Goal: Task Accomplishment & Management: Complete application form

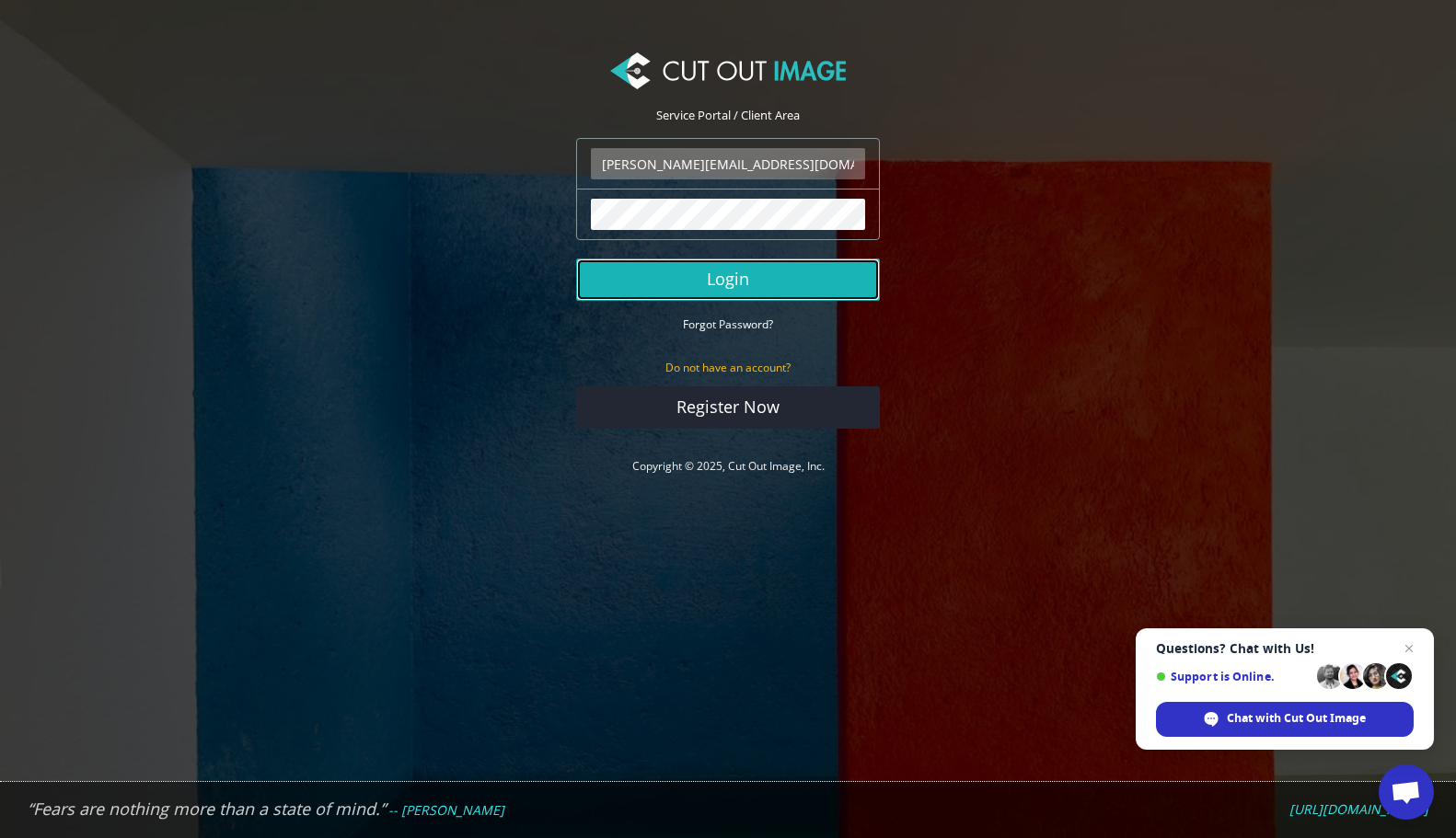
click at [772, 280] on button "Login" at bounding box center [728, 279] width 304 height 42
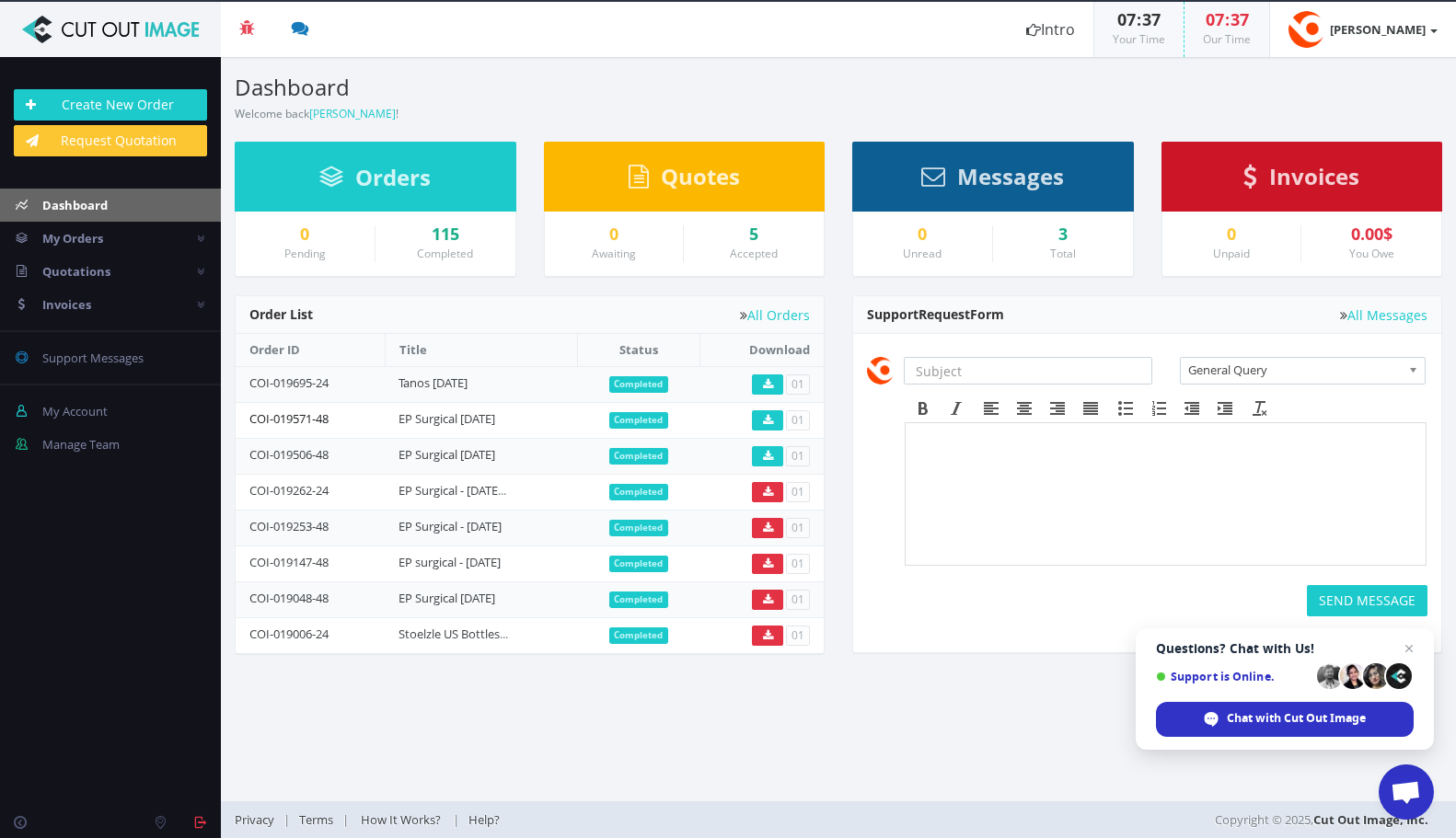
click at [298, 420] on link "COI-019571-48" at bounding box center [289, 419] width 79 height 17
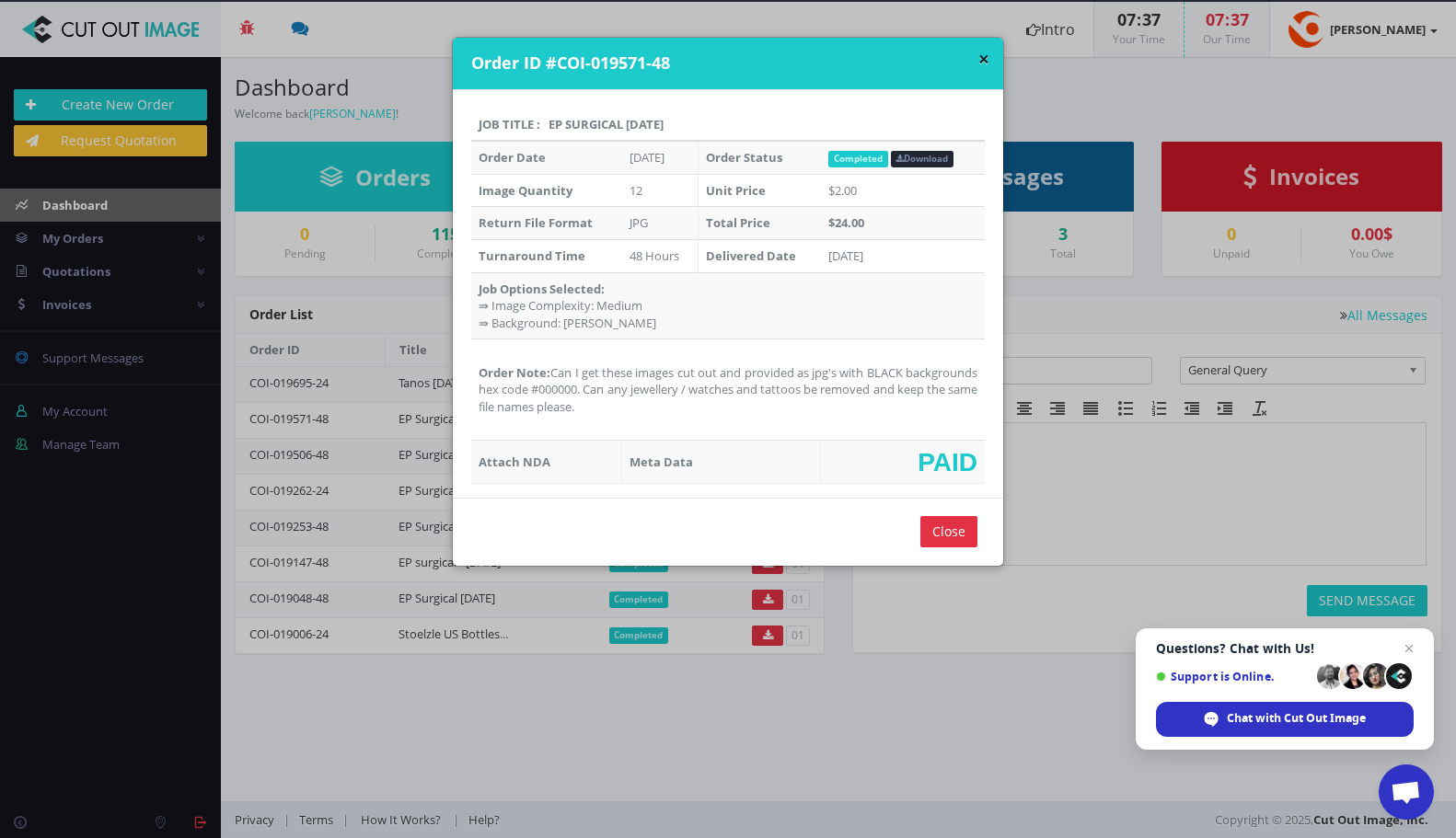
drag, startPoint x: 688, startPoint y: 412, endPoint x: 564, endPoint y: 378, distance: 128.6
click at [564, 378] on td "Order Note: Can I get these images cut out and provided as jpg's with BLACK bac…" at bounding box center [728, 390] width 514 height 101
copy td "Can I get these images cut out and provided as jpg's with BLACK backgrounds hex…"
click at [984, 59] on button "×" at bounding box center [984, 59] width 11 height 19
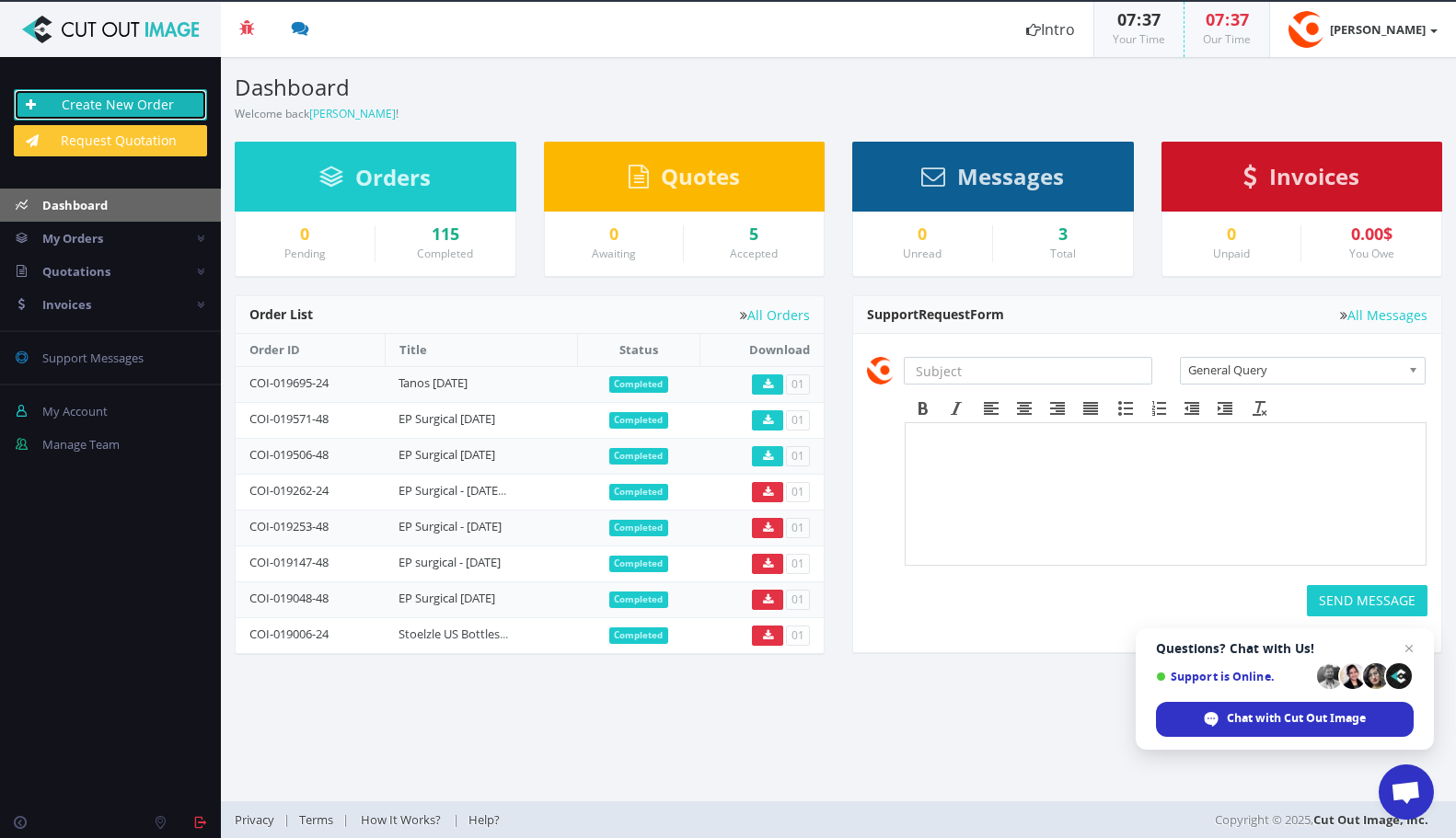
click at [104, 100] on link "Create New Order" at bounding box center [110, 105] width 194 height 31
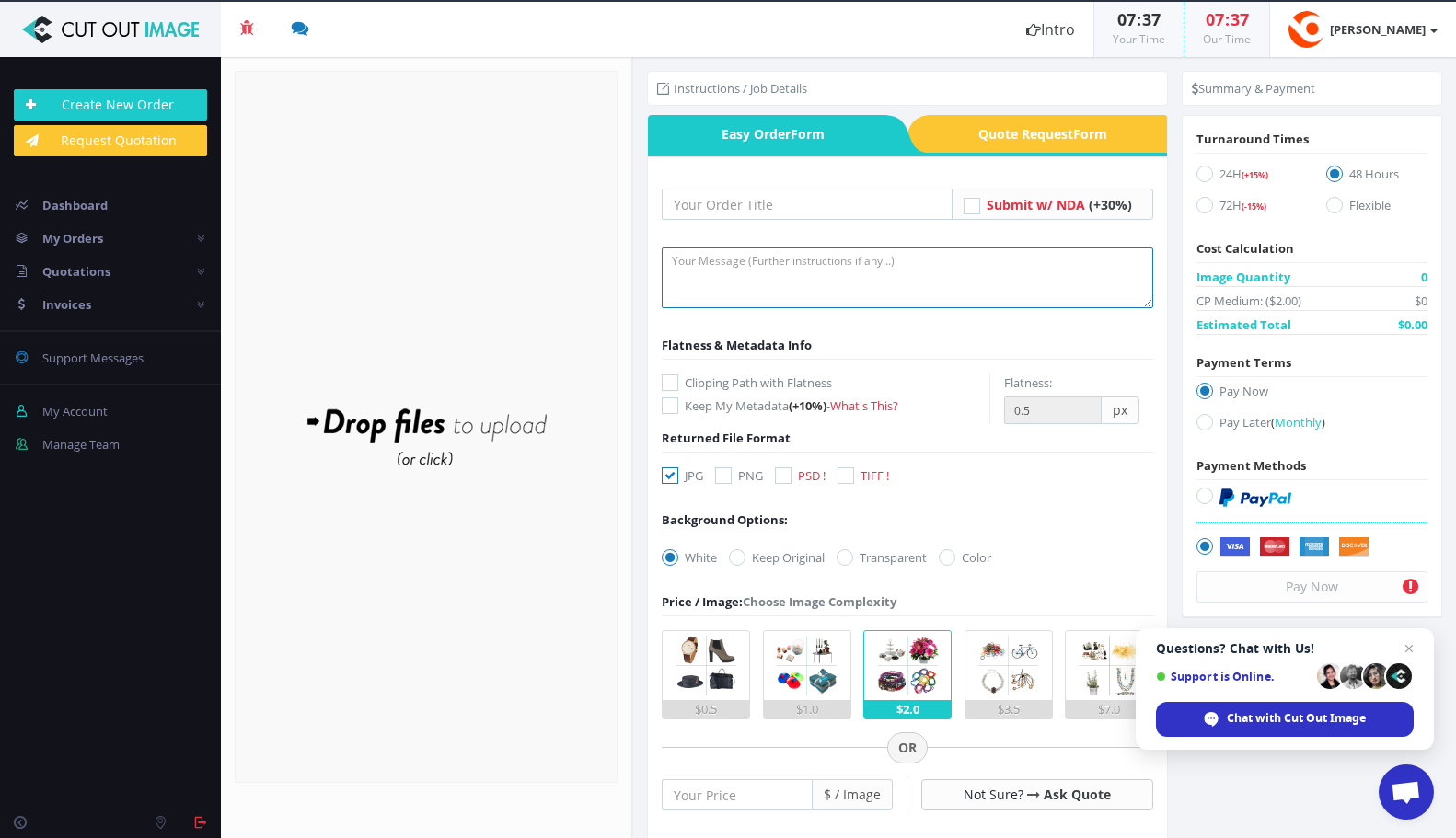
click at [773, 268] on textarea at bounding box center [907, 277] width 492 height 60
paste textarea "Can I get these images cut out and provided as jpg's with BLACK backgrounds hex…"
type textarea "Can I get these images cut out and provided as jpg's with BLACK backgrounds hex…"
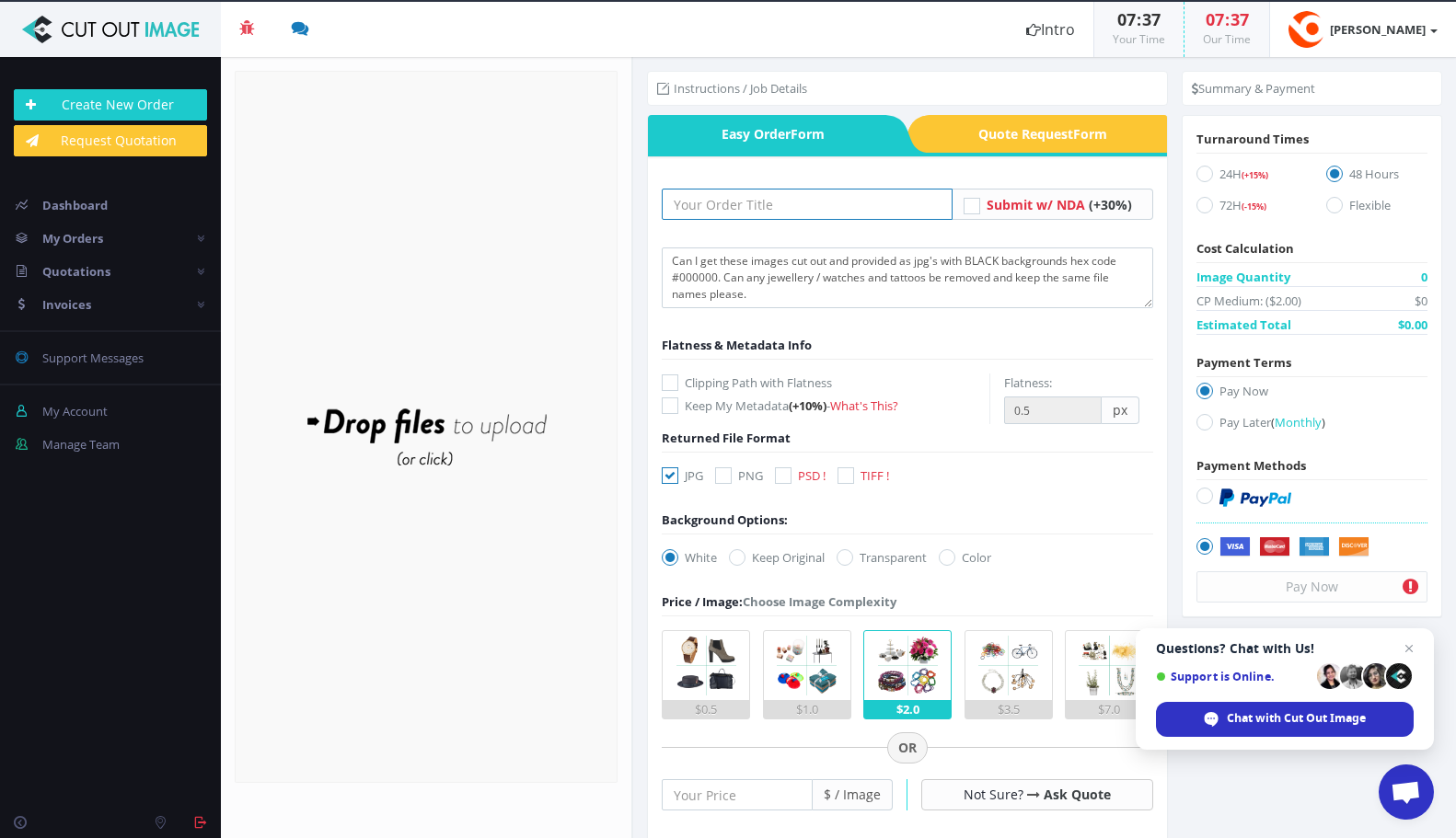
click at [720, 203] on input "text" at bounding box center [807, 204] width 291 height 31
drag, startPoint x: 778, startPoint y: 202, endPoint x: 753, endPoint y: 202, distance: 25.0
click at [753, 202] on input "EP Surgical - [DATE]" at bounding box center [807, 204] width 291 height 31
type input "EP Surgical - [DATE]"
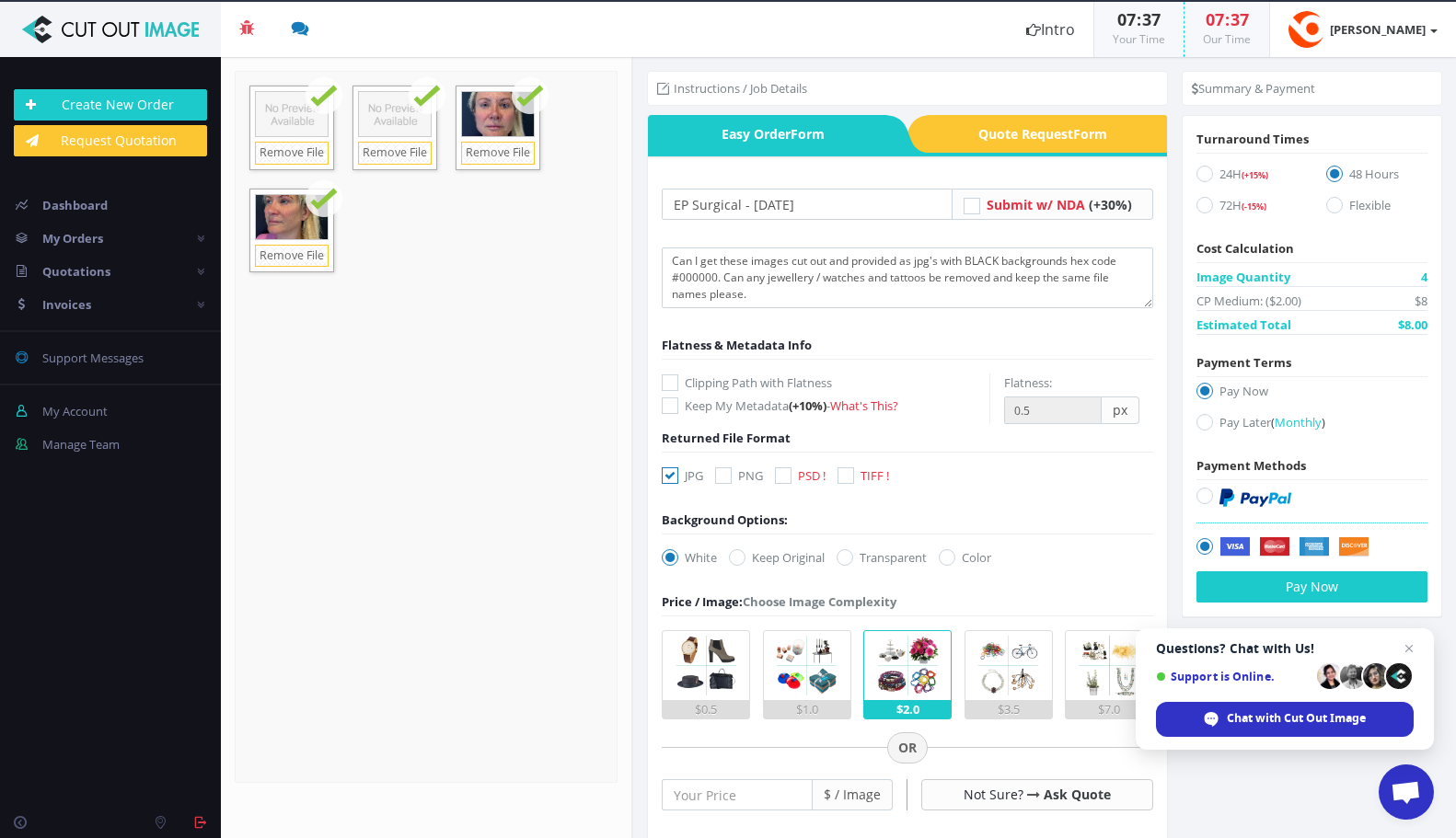
click at [1207, 421] on icon at bounding box center [1205, 423] width 17 height 17
click at [1207, 421] on input "Pay Later ( Monthly )" at bounding box center [1207, 423] width 12 height 12
radio input "true"
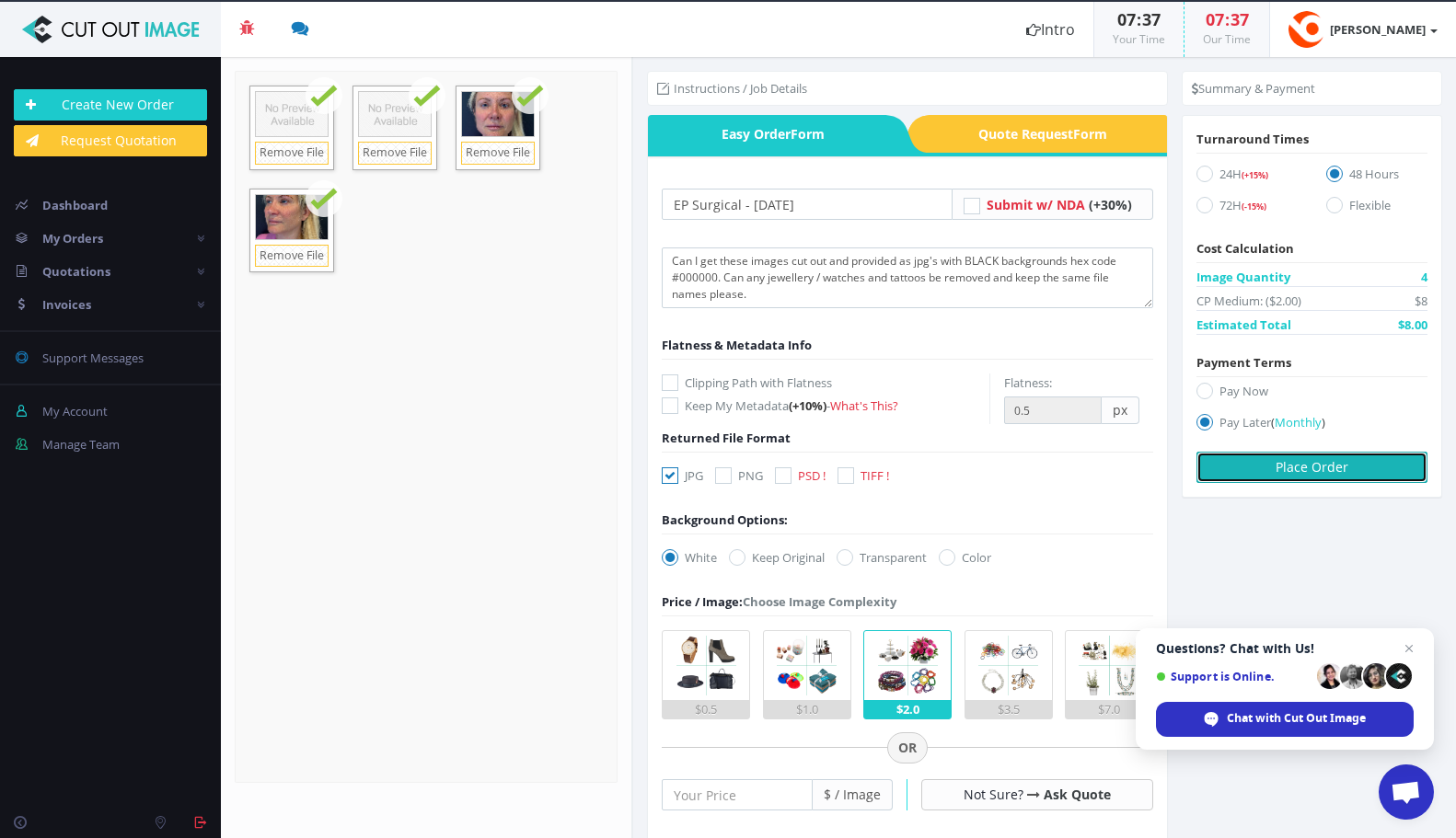
click at [1300, 473] on button "Place Order" at bounding box center [1312, 467] width 231 height 31
